Goal: Check status: Check status

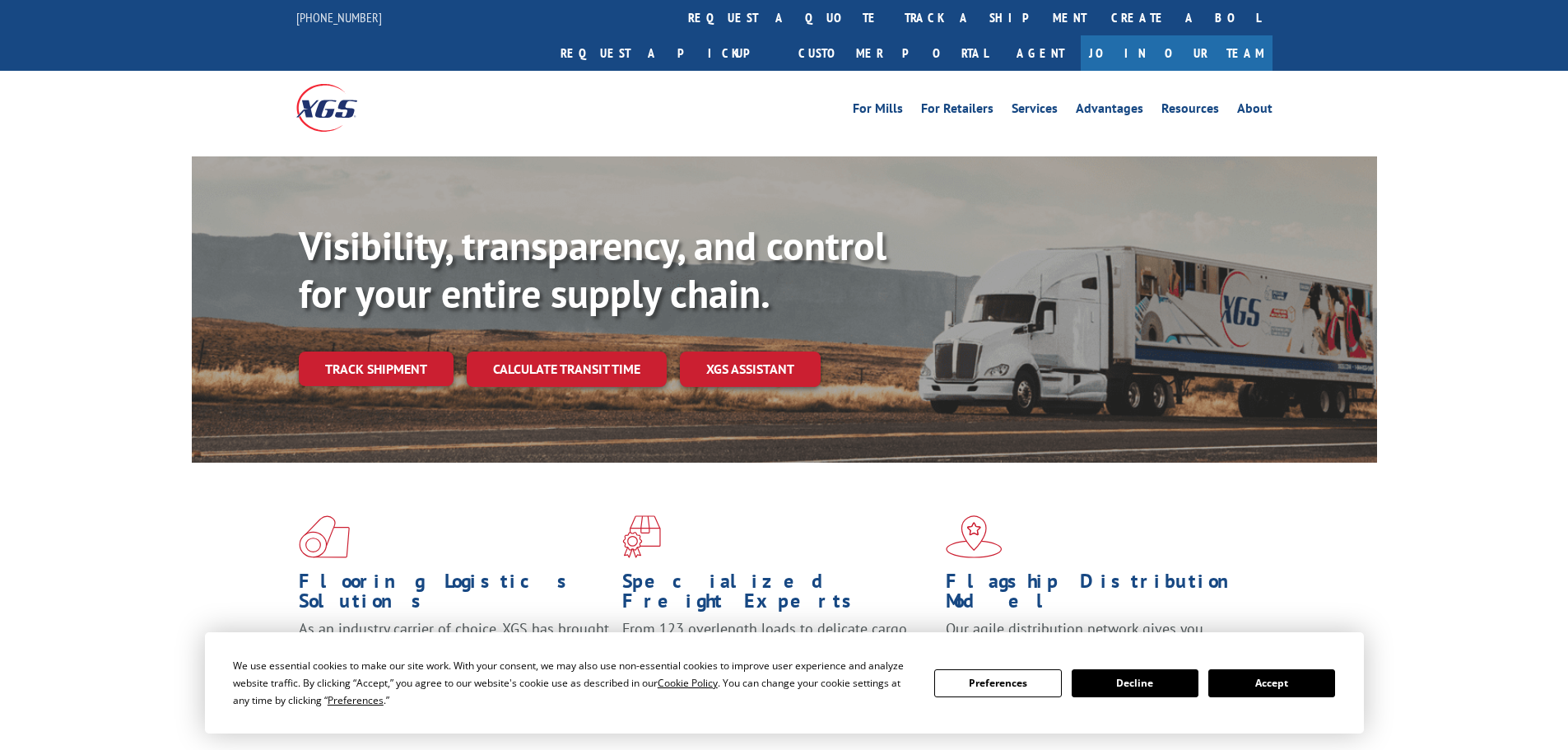
drag, startPoint x: 343, startPoint y: 321, endPoint x: 47, endPoint y: 460, distance: 327.0
click at [343, 352] on link "Track shipment" at bounding box center [376, 369] width 155 height 35
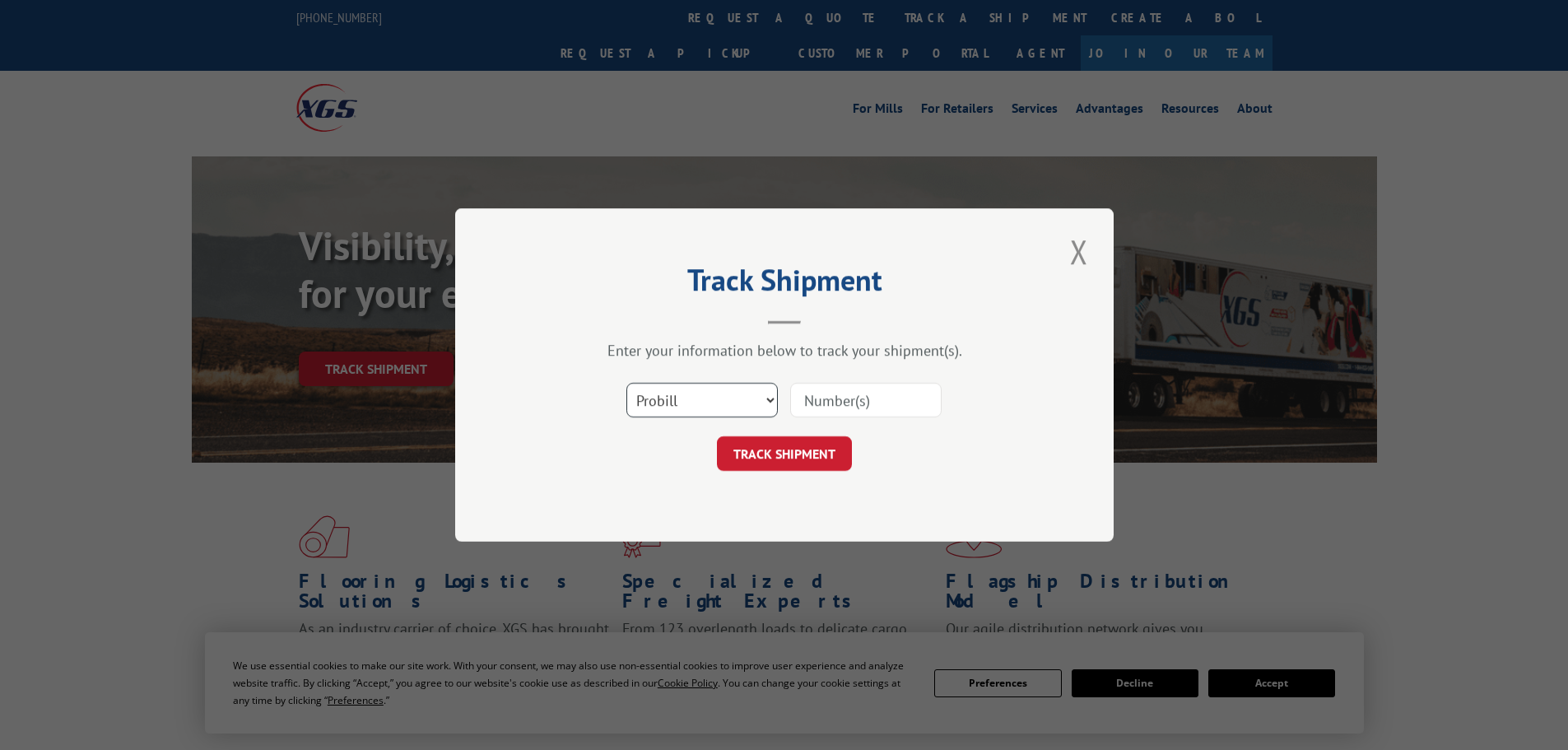
click at [709, 406] on select "Select category... Probill BOL PO" at bounding box center [702, 400] width 152 height 35
select select "bol"
click at [626, 383] on select "Select category... Probill BOL PO" at bounding box center [702, 400] width 152 height 35
click at [858, 386] on input at bounding box center [865, 400] width 152 height 35
paste input "2823140"
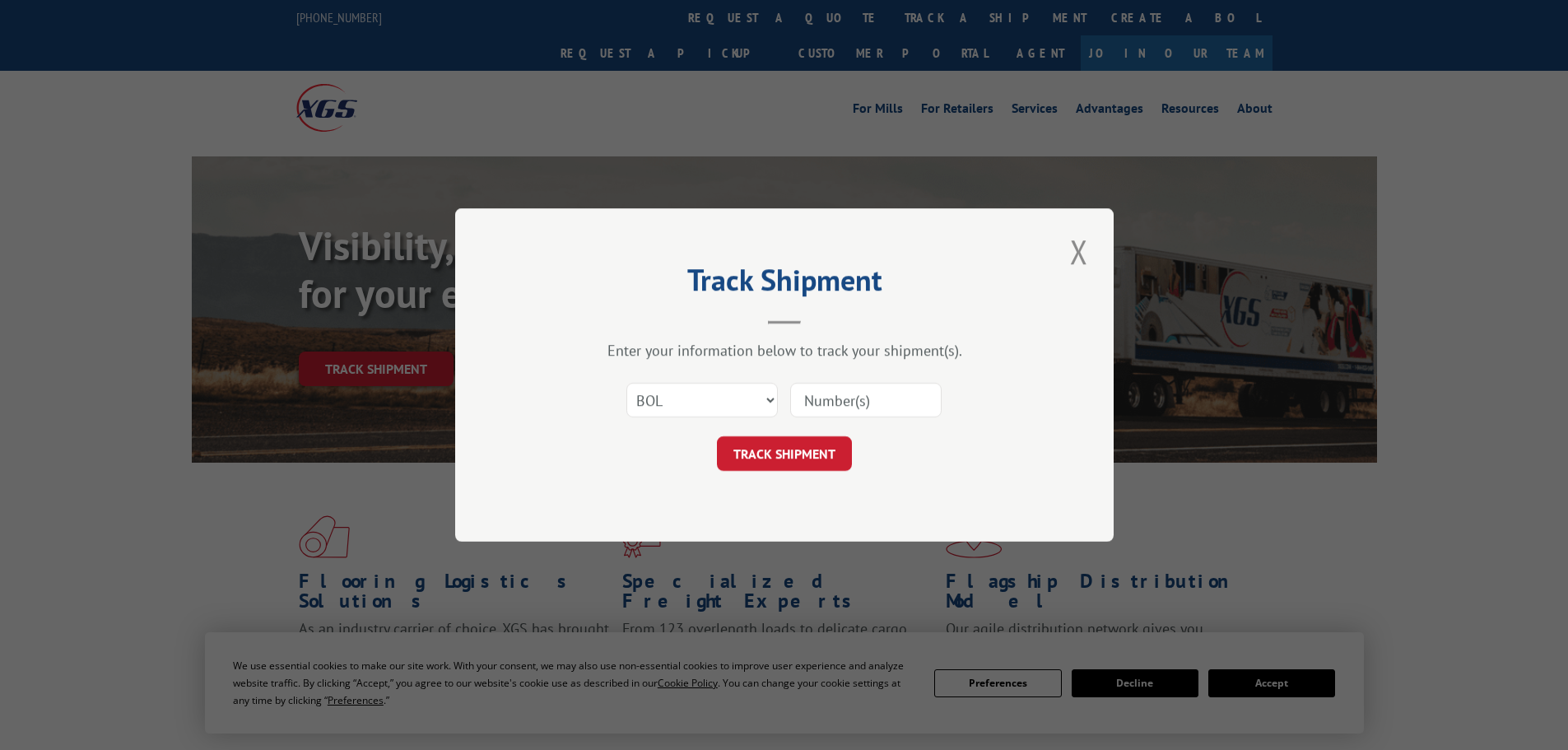
type input "2823140"
click at [798, 453] on button "TRACK SHIPMENT" at bounding box center [784, 453] width 135 height 35
